Goal: Complete application form

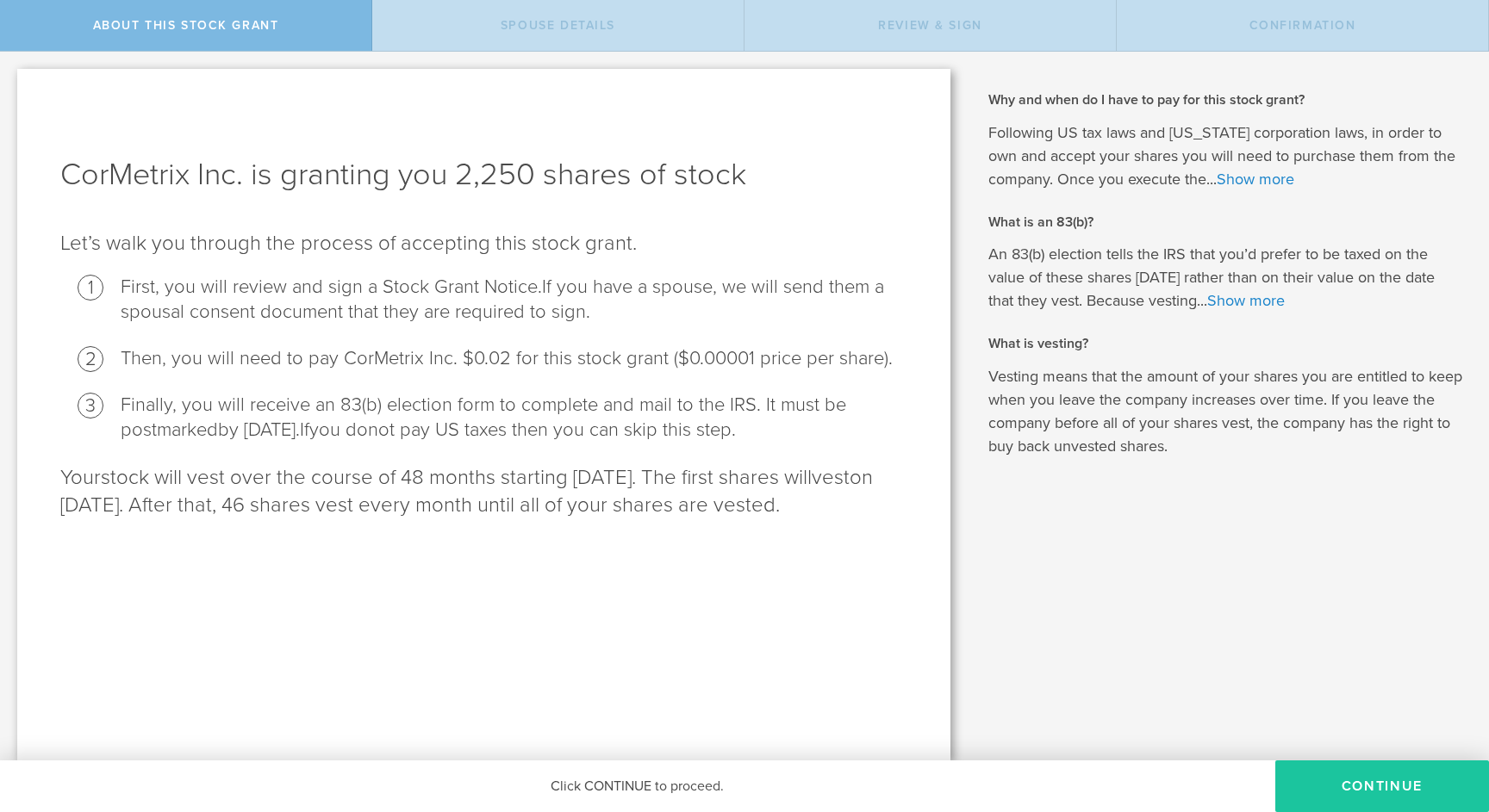
click at [1374, 783] on button "CONTINUE" at bounding box center [1382, 787] width 214 height 52
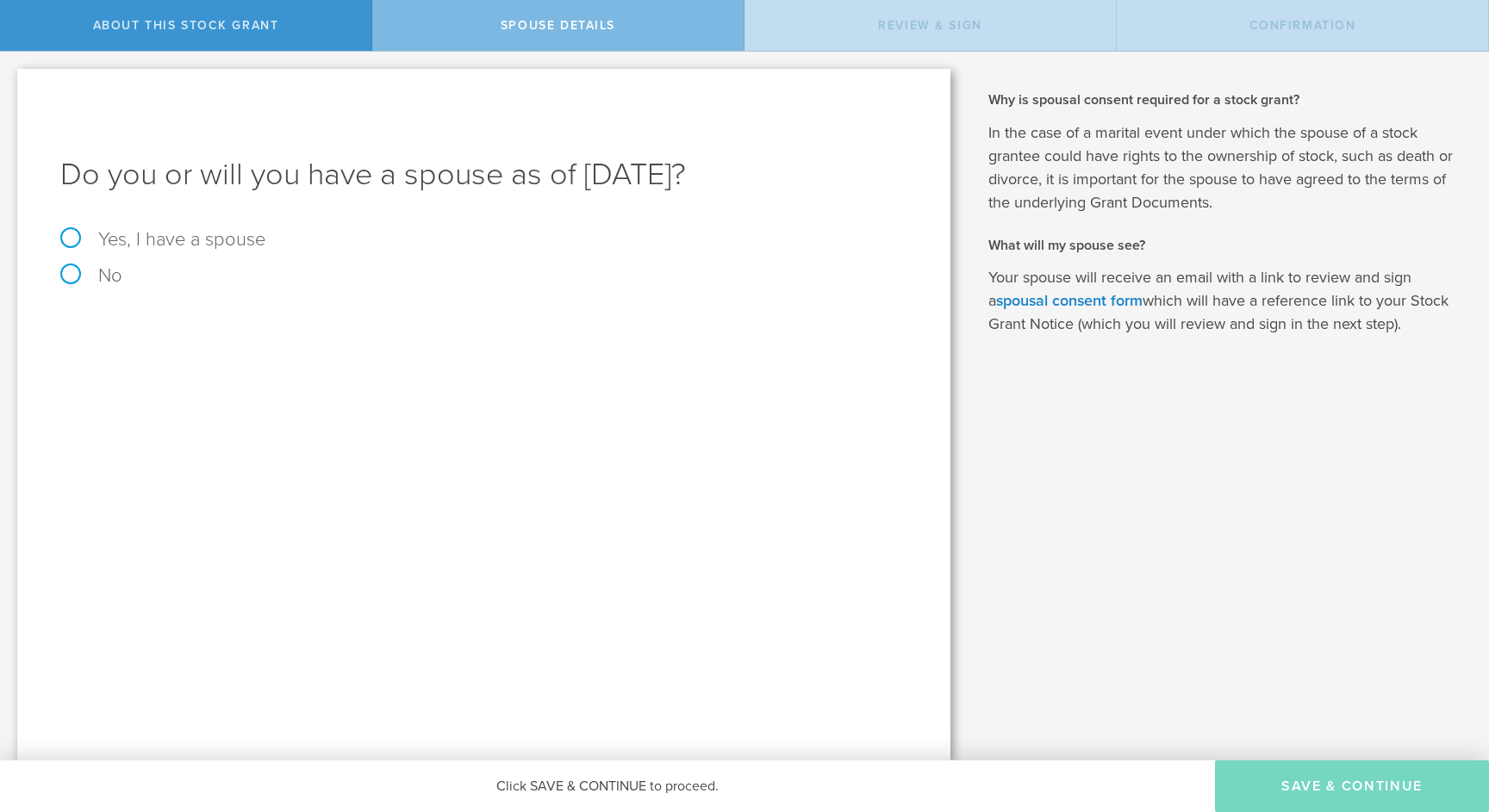
click at [84, 231] on label "Yes, I have a spouse" at bounding box center [483, 239] width 847 height 19
click at [11, 79] on input "Yes, I have a spouse" at bounding box center [5, 66] width 11 height 28
radio input "true"
click at [221, 392] on input "text" at bounding box center [544, 379] width 709 height 26
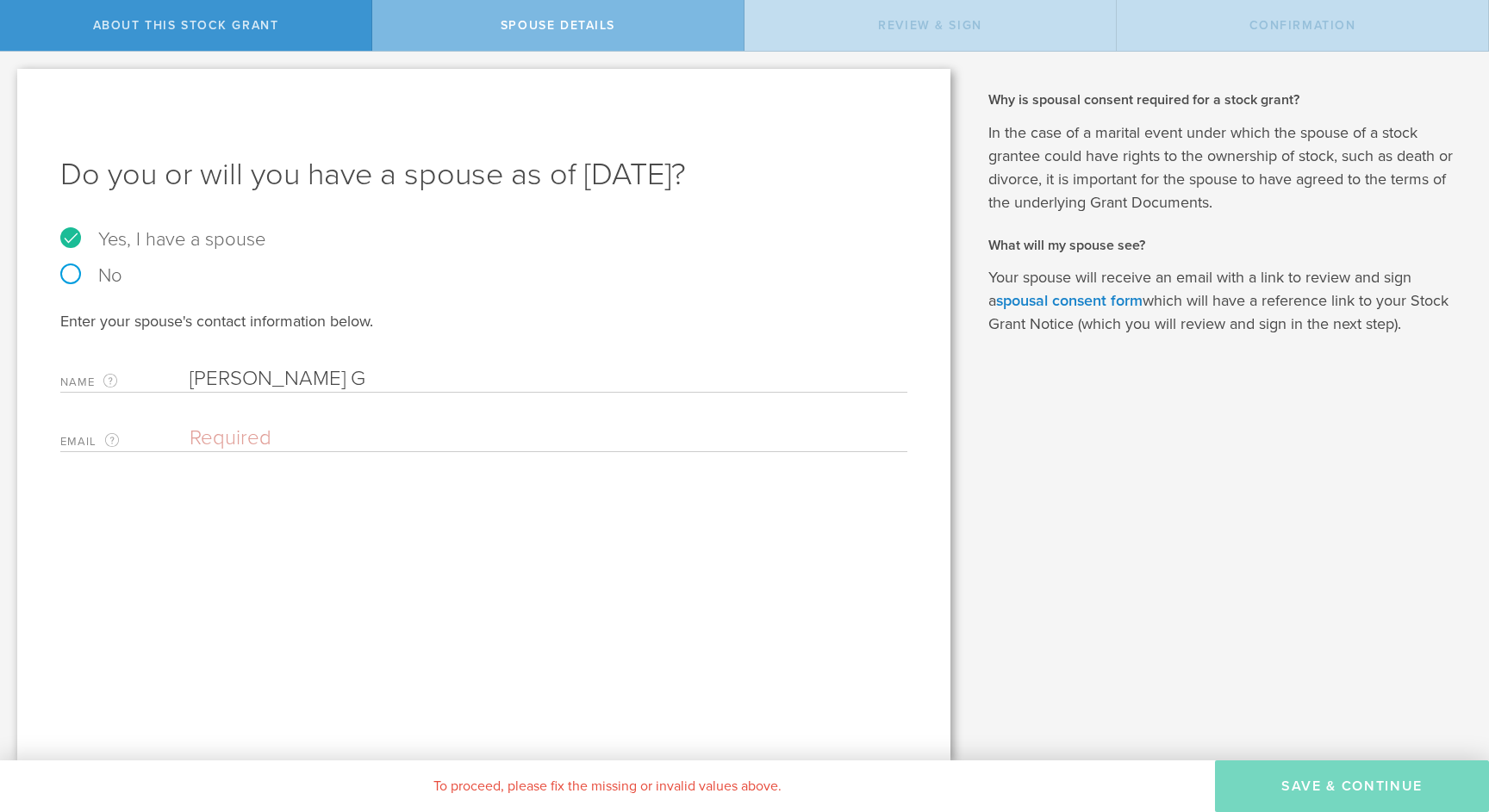
type input "[PERSON_NAME] G"
click at [236, 424] on div "Email The email address of your spouse. Please enter a valid email address." at bounding box center [483, 434] width 847 height 35
click at [237, 442] on input "email" at bounding box center [544, 439] width 709 height 26
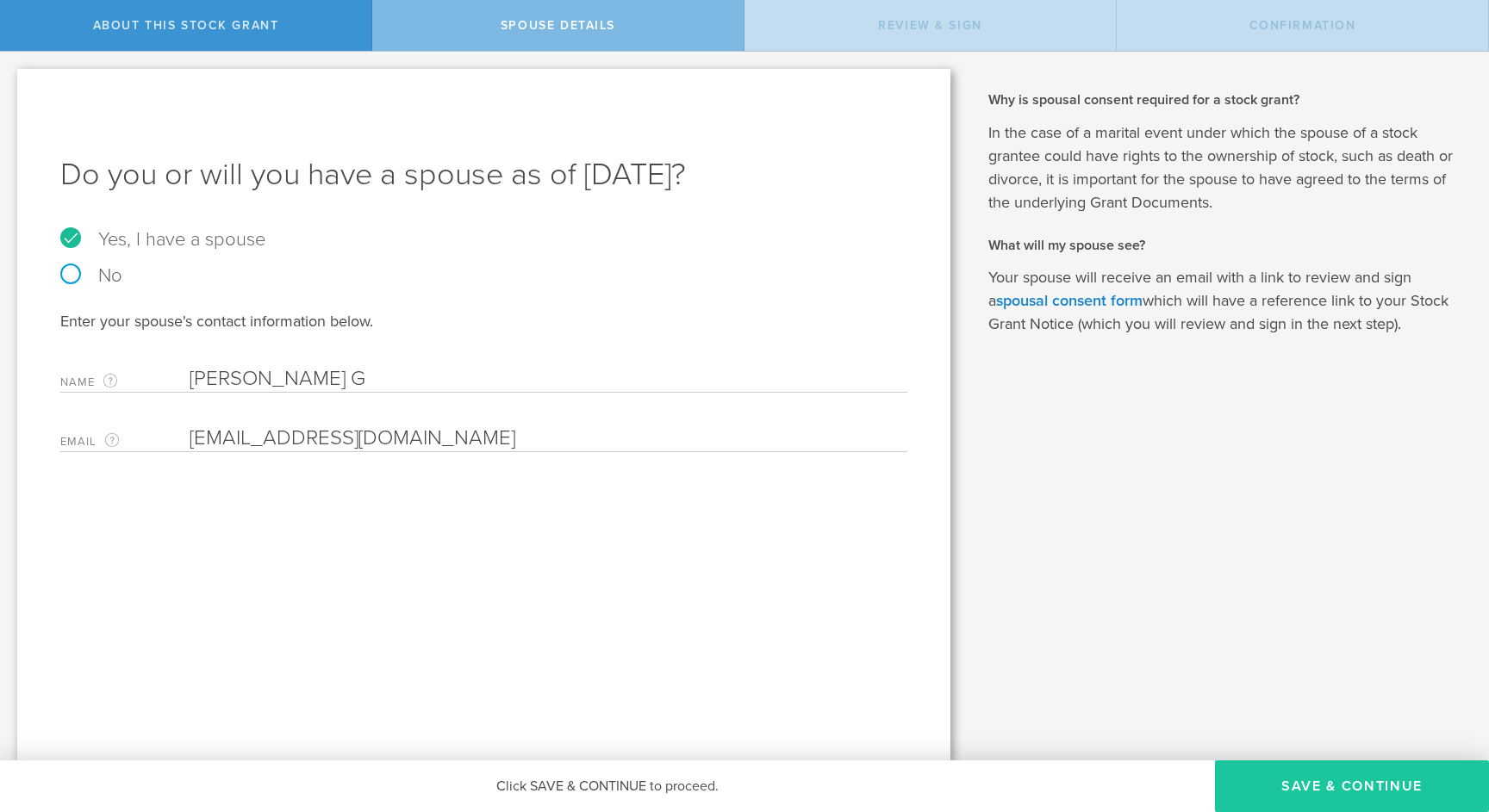
type input "[EMAIL_ADDRESS][DOMAIN_NAME]"
click at [1354, 785] on button "Save & Continue" at bounding box center [1352, 787] width 274 height 52
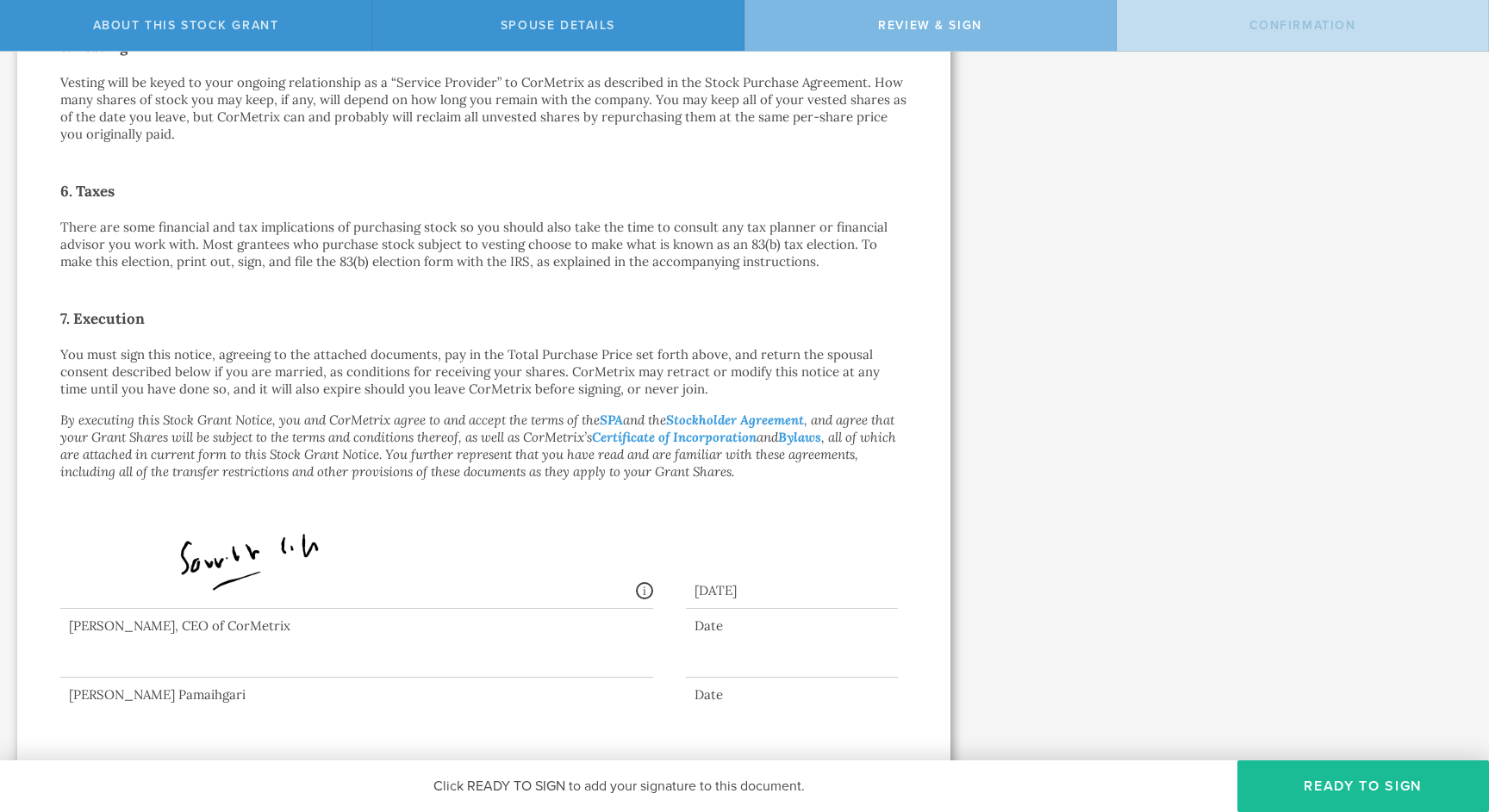
scroll to position [1069, 0]
click at [184, 650] on div at bounding box center [356, 644] width 593 height 69
click at [731, 634] on div at bounding box center [483, 649] width 847 height 78
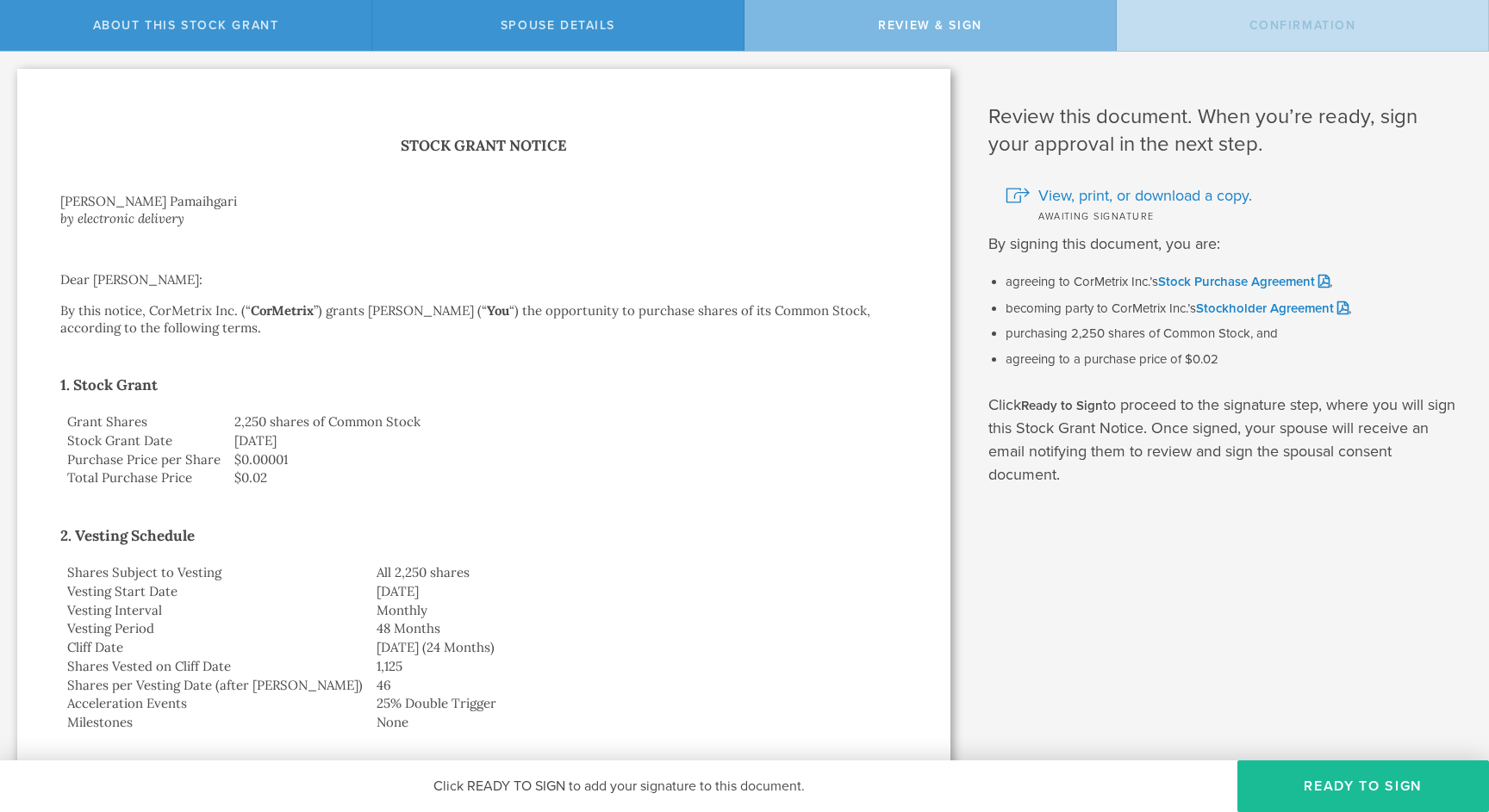
scroll to position [0, 0]
click at [1331, 780] on button "Ready to Sign" at bounding box center [1363, 787] width 252 height 52
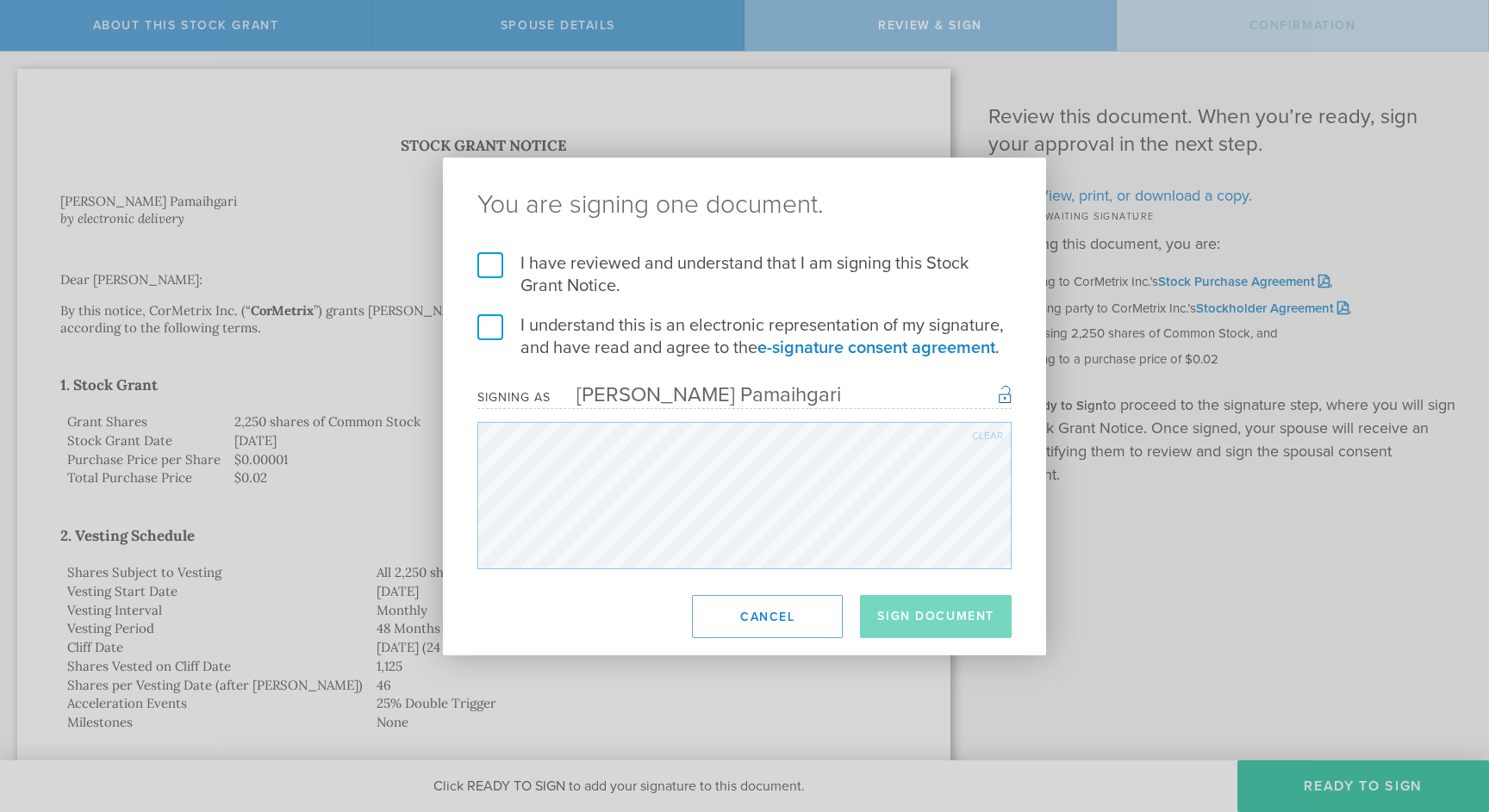
click at [494, 279] on label "I have reviewed and understand that I am signing this Stock Grant Notice." at bounding box center [744, 274] width 534 height 45
click at [0, 0] on input "I have reviewed and understand that I am signing this Stock Grant Notice." at bounding box center [0, 0] width 0 height 0
click at [495, 329] on label "I understand this is an electronic representation of my signature, and have rea…" at bounding box center [744, 336] width 534 height 45
click at [0, 0] on input "I understand this is an electronic representation of my signature, and have rea…" at bounding box center [0, 0] width 0 height 0
click at [945, 614] on button "Sign Document" at bounding box center [936, 616] width 152 height 43
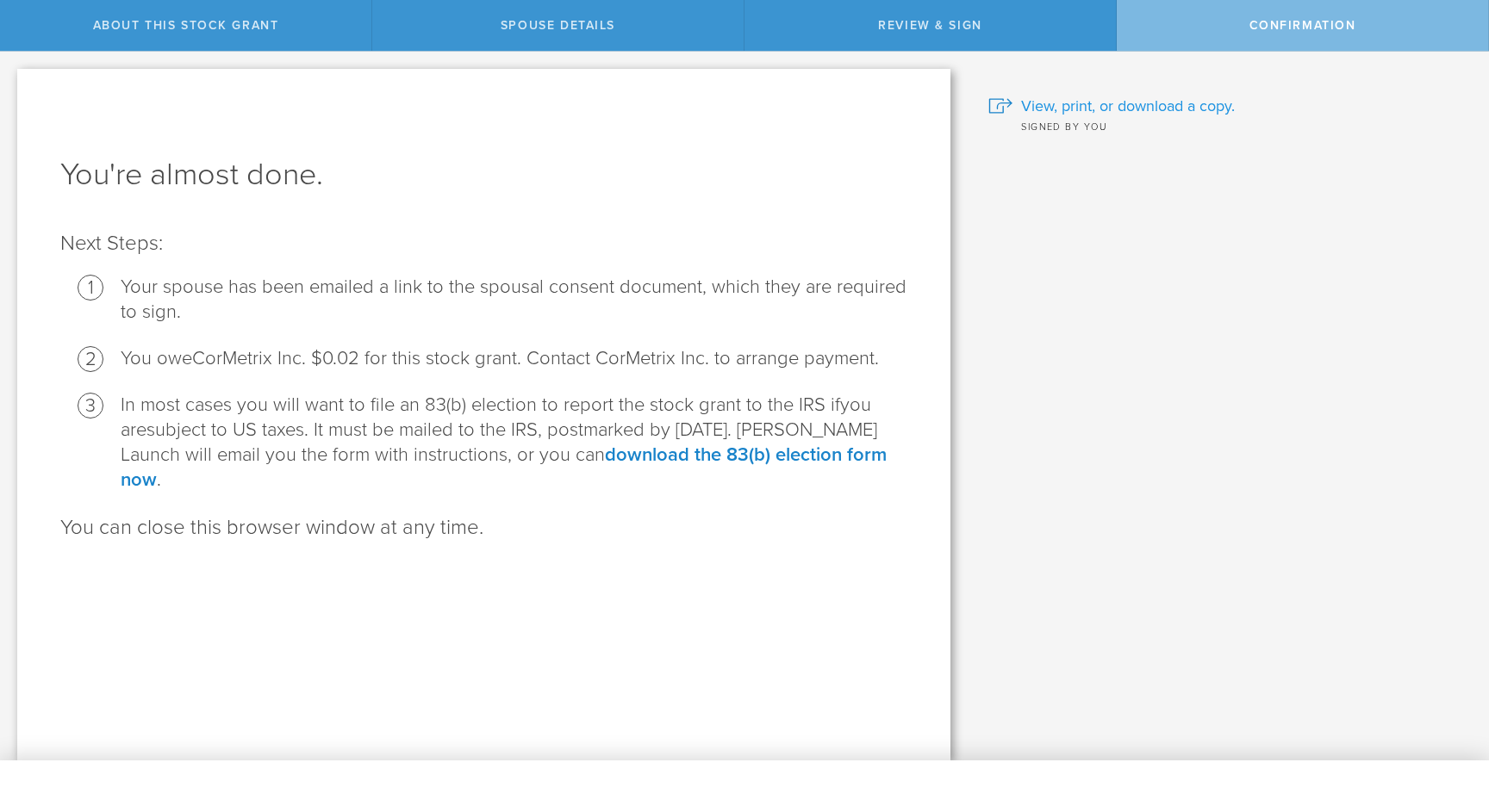
click at [1157, 103] on span "View, print, or download a copy." at bounding box center [1128, 106] width 214 height 22
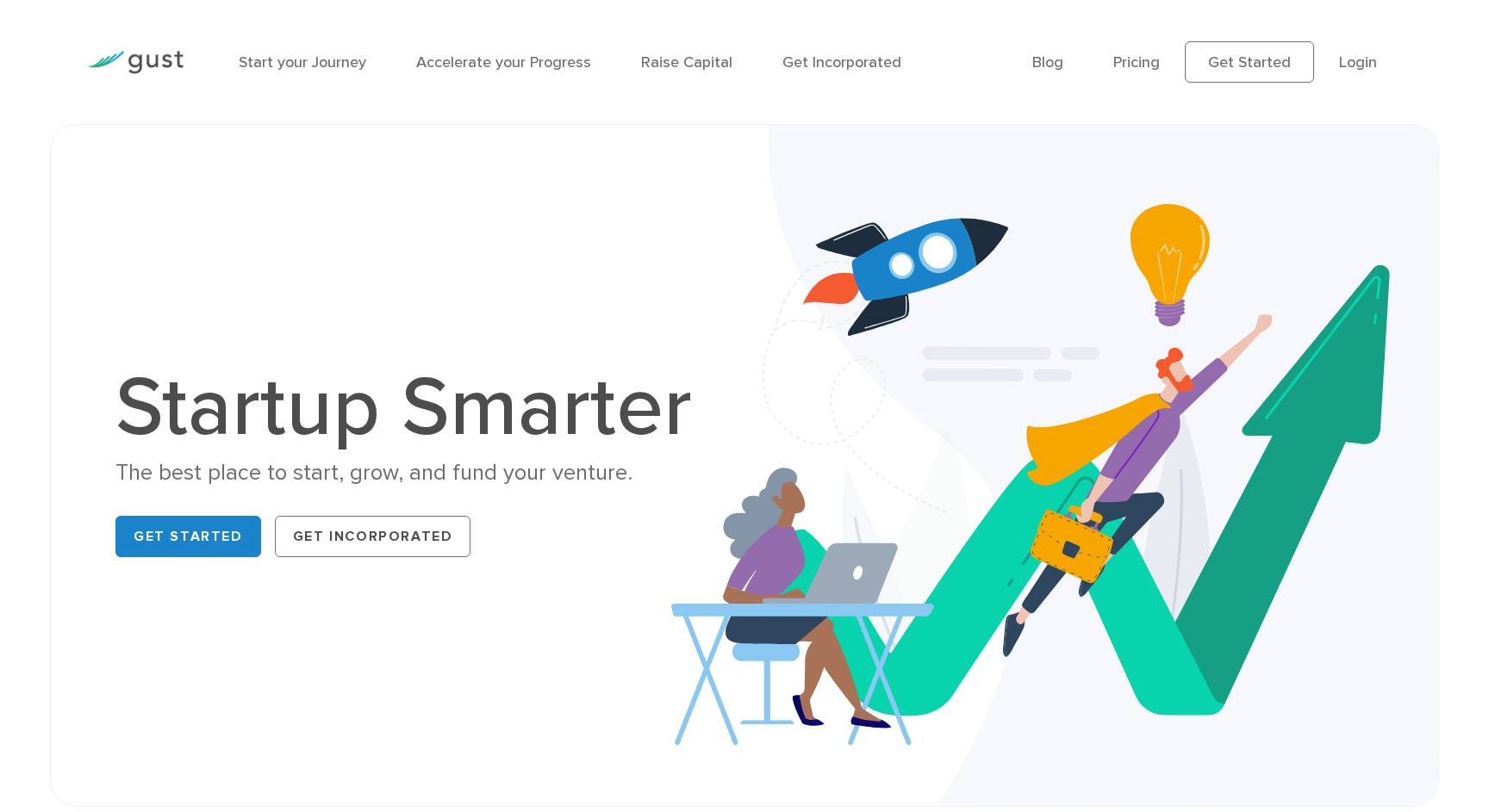
click at [1354, 72] on li "Login" at bounding box center [1358, 62] width 38 height 23
